Goal: Task Accomplishment & Management: Use online tool/utility

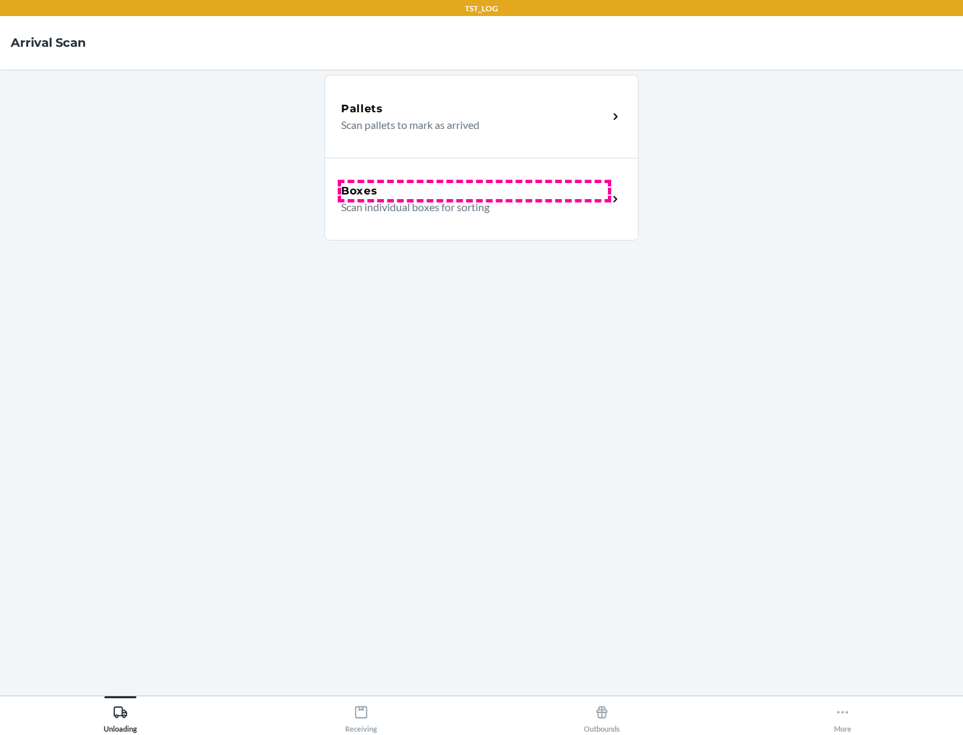
click at [474, 191] on div "Boxes" at bounding box center [474, 191] width 267 height 16
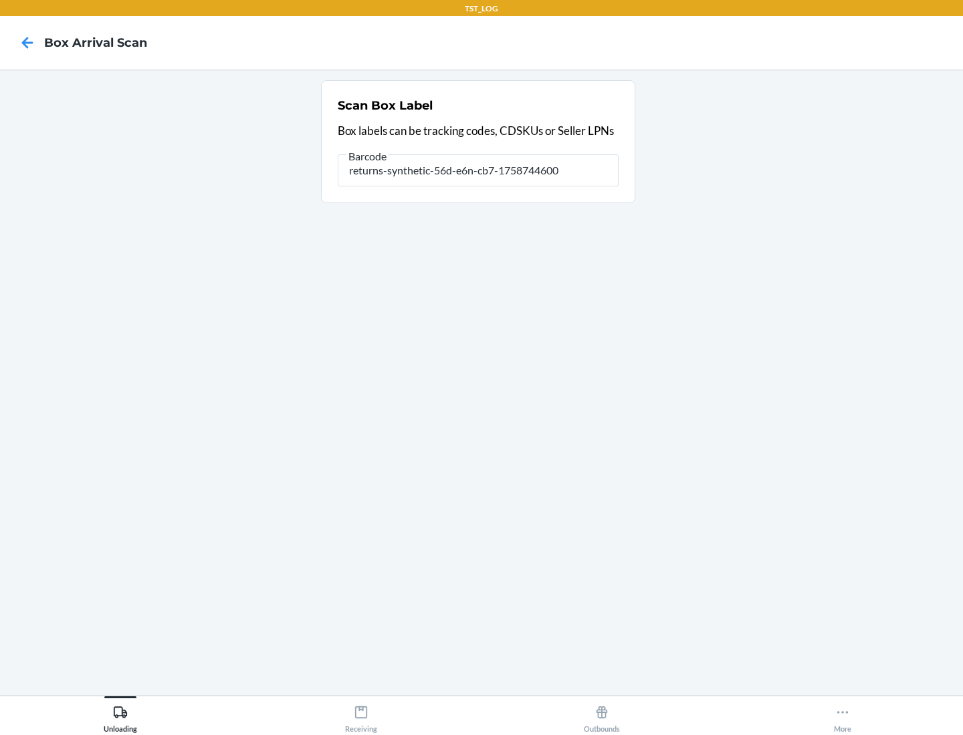
type input "returns-synthetic-56d-e6n-cb7-1758744600"
